Goal: Check status

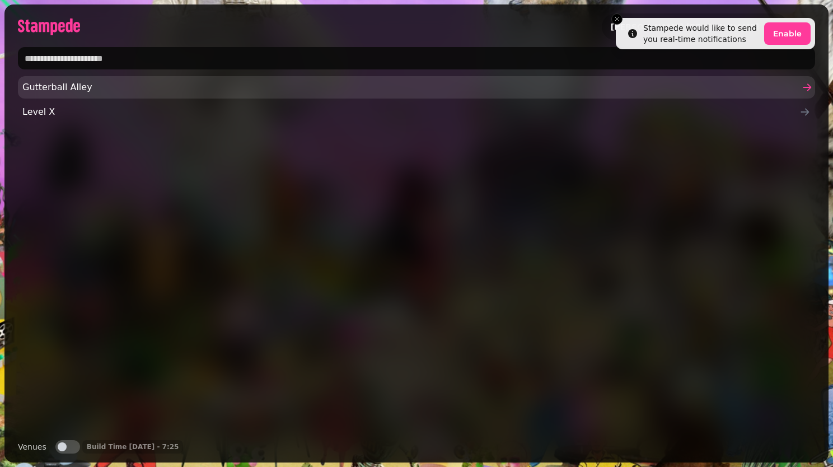
click at [346, 88] on span "Gutterball Alley" at bounding box center [410, 87] width 777 height 13
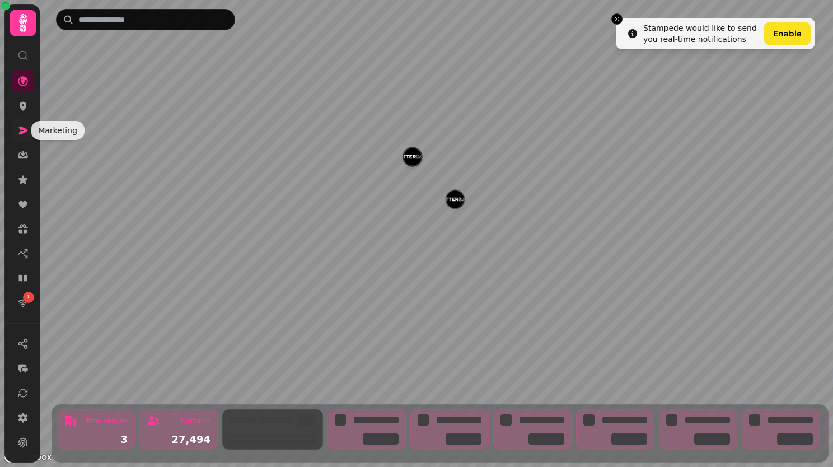
click at [27, 130] on icon at bounding box center [22, 130] width 11 height 11
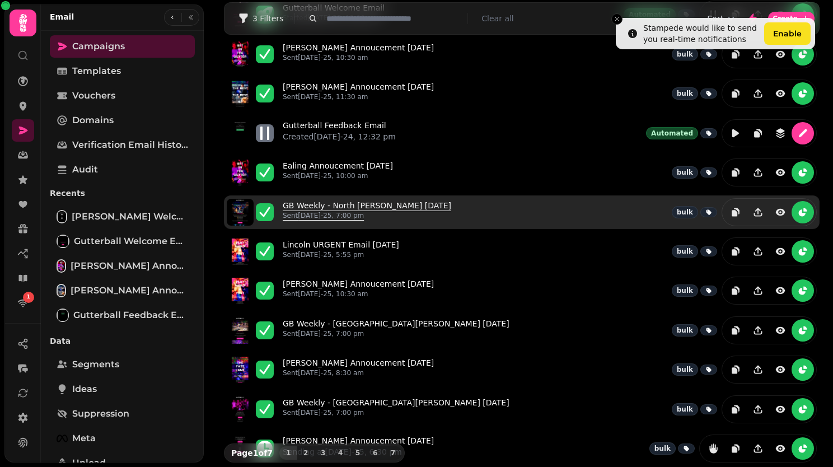
scroll to position [205, 0]
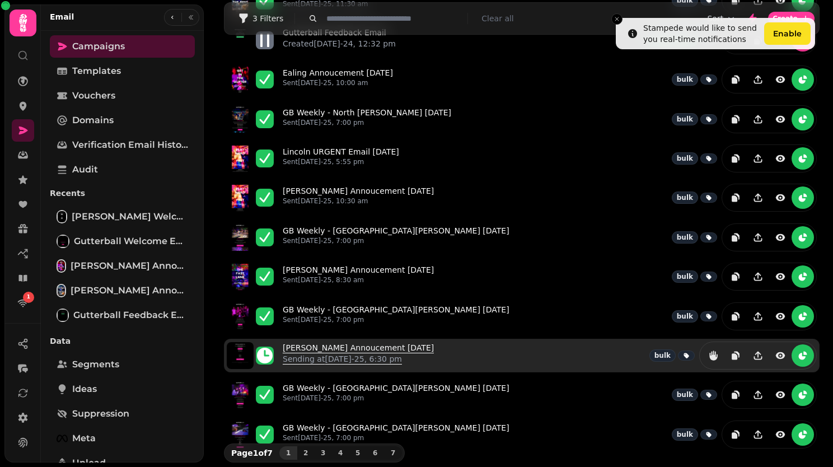
click at [367, 343] on link "[PERSON_NAME] Annoucement [DATE] Sending at [DATE]-25, 6:30 pm" at bounding box center [358, 355] width 151 height 27
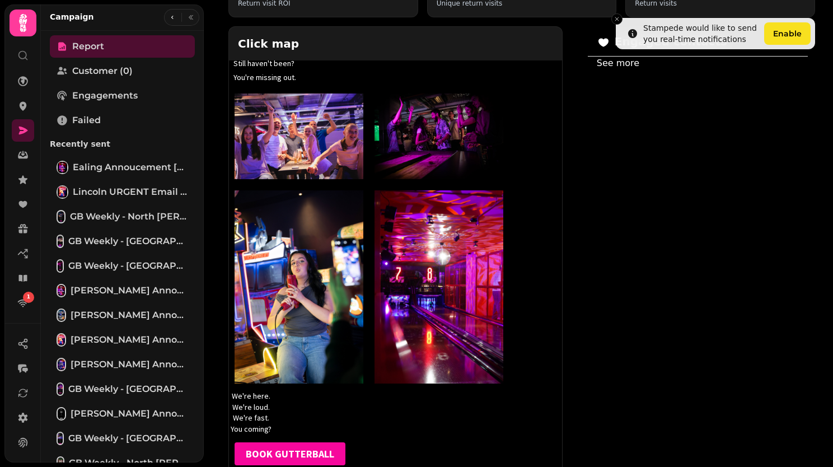
scroll to position [271, 0]
